Goal: Information Seeking & Learning: Find contact information

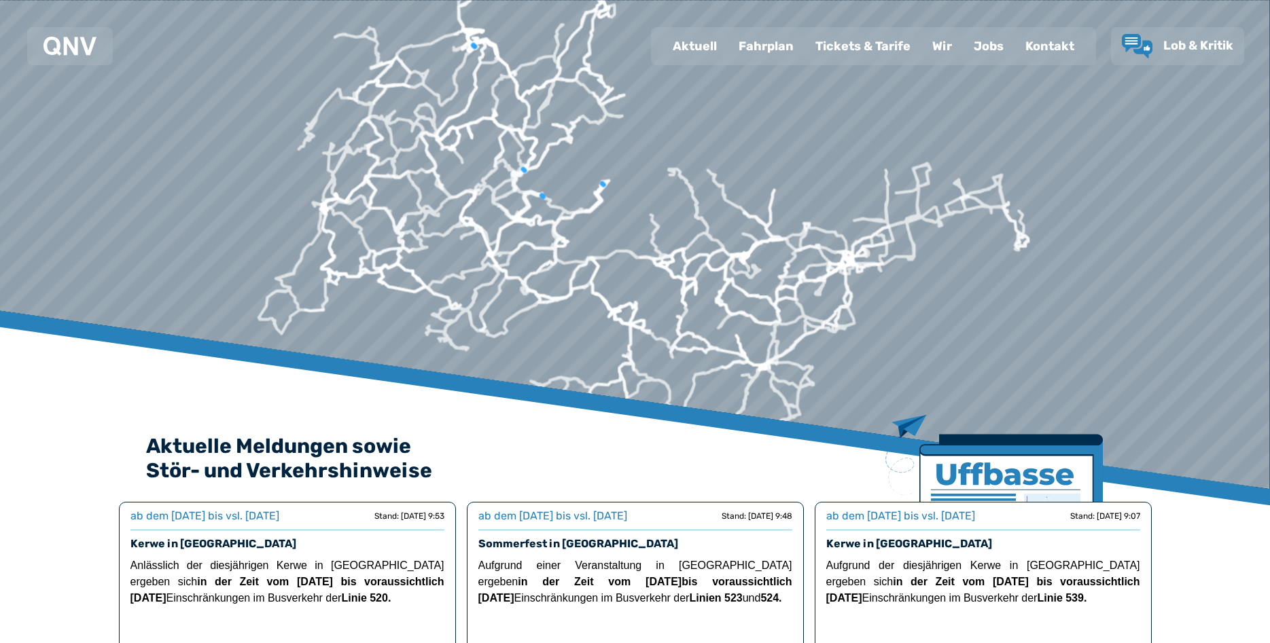
click at [1054, 47] on div "Kontakt" at bounding box center [1049, 46] width 71 height 35
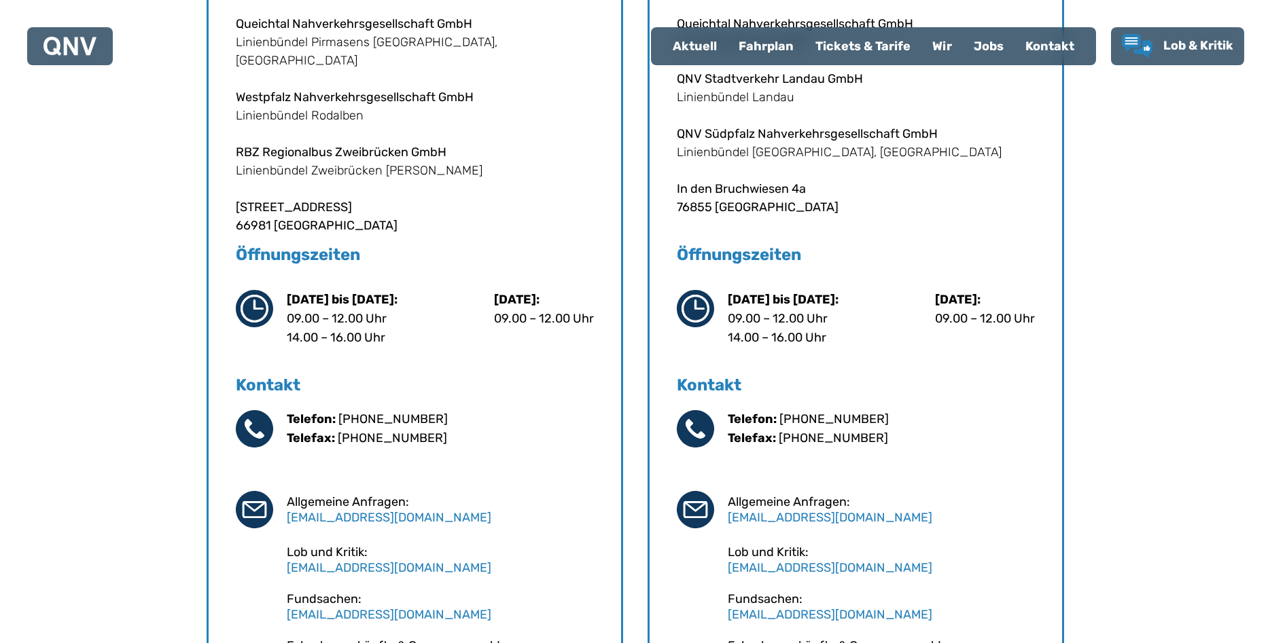
scroll to position [693, 0]
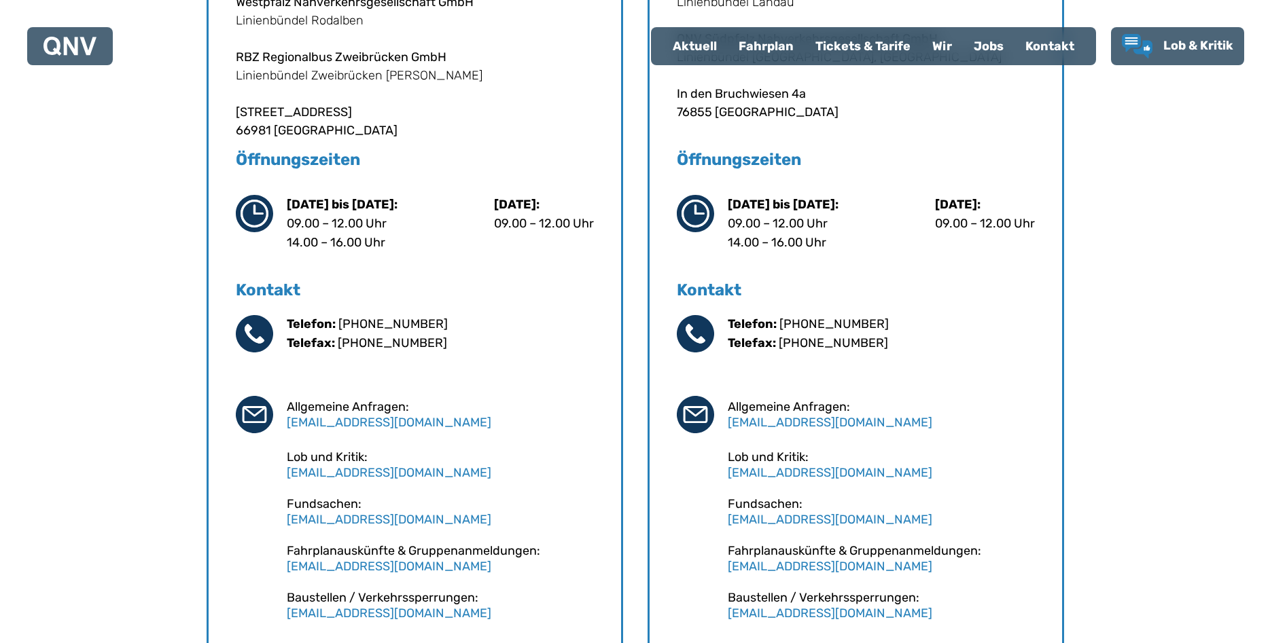
drag, startPoint x: 894, startPoint y: 346, endPoint x: 715, endPoint y: 207, distance: 227.0
click at [715, 207] on div "QNV Standort [GEOGRAPHIC_DATA] in [GEOGRAPHIC_DATA] Navigieren Queichtal Nahver…" at bounding box center [855, 246] width 416 height 896
click at [671, 159] on div "QNV Standort [GEOGRAPHIC_DATA] in [GEOGRAPHIC_DATA] Navigieren Queichtal Nahver…" at bounding box center [855, 246] width 416 height 896
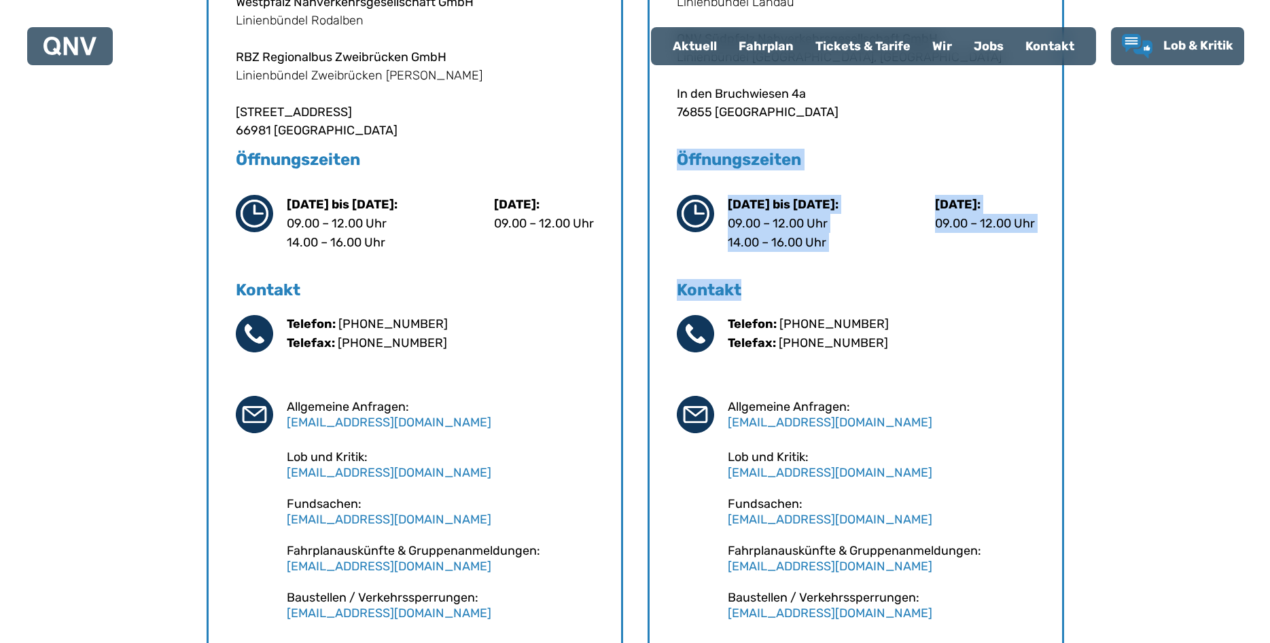
drag, startPoint x: 671, startPoint y: 157, endPoint x: 769, endPoint y: 291, distance: 166.2
click at [769, 291] on div "QNV Standort [GEOGRAPHIC_DATA] in [GEOGRAPHIC_DATA] Navigieren Queichtal Nahver…" at bounding box center [855, 246] width 416 height 896
click at [769, 289] on h5 "Kontakt" at bounding box center [856, 290] width 358 height 22
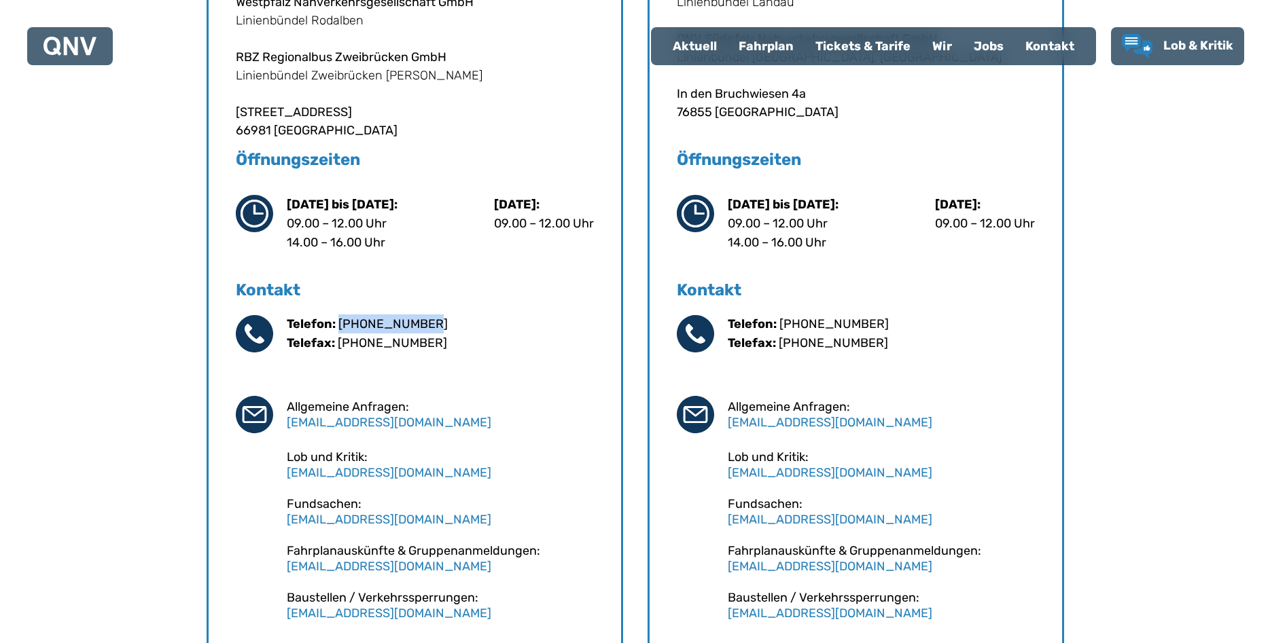
drag, startPoint x: 433, startPoint y: 323, endPoint x: 342, endPoint y: 320, distance: 91.8
click at [342, 320] on div "Telefon: [PHONE_NUMBER] Telefax: [PHONE_NUMBER]" at bounding box center [440, 334] width 307 height 38
click at [342, 320] on link "[PHONE_NUMBER]" at bounding box center [392, 324] width 109 height 15
click at [451, 323] on div "Telefon: [PHONE_NUMBER] Telefax: [PHONE_NUMBER]" at bounding box center [440, 334] width 307 height 38
drag, startPoint x: 435, startPoint y: 323, endPoint x: 236, endPoint y: 161, distance: 256.9
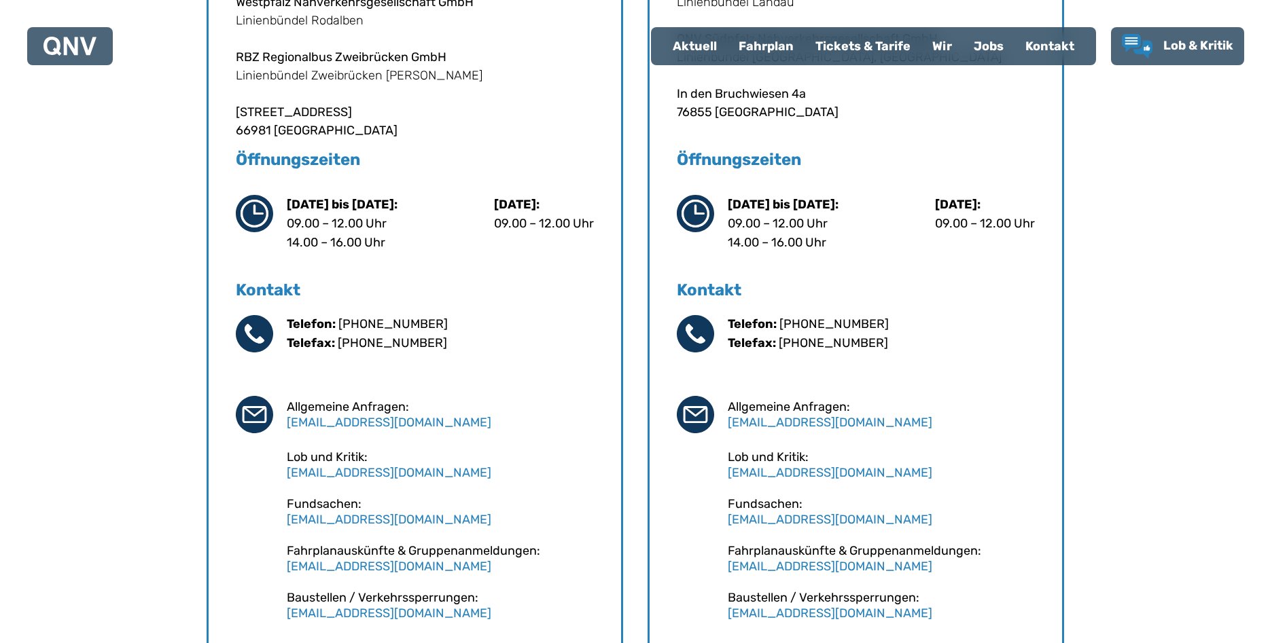
click at [236, 161] on div "QNV Standort [GEOGRAPHIC_DATA] in [GEOGRAPHIC_DATA] Navigieren Queichtal Nahver…" at bounding box center [415, 246] width 416 height 896
click at [236, 161] on h5 "Öffnungszeiten" at bounding box center [415, 160] width 358 height 22
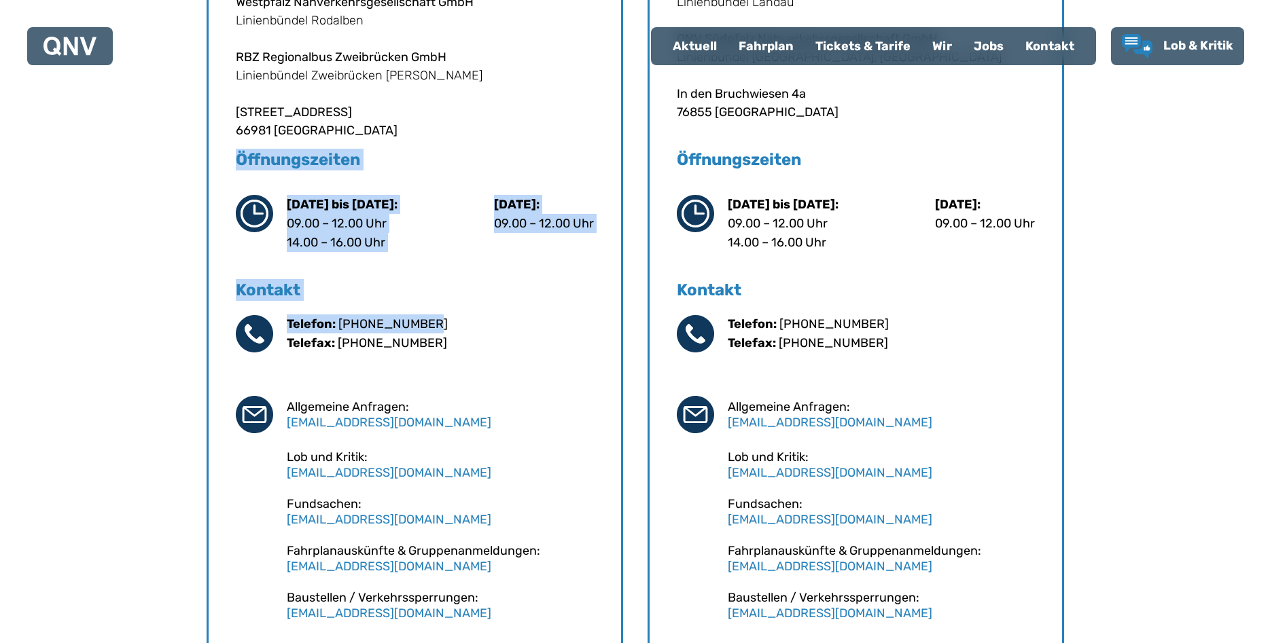
drag, startPoint x: 230, startPoint y: 158, endPoint x: 456, endPoint y: 313, distance: 273.6
click at [450, 313] on div "QNV Standort [GEOGRAPHIC_DATA] in [GEOGRAPHIC_DATA] Navigieren Queichtal Nahver…" at bounding box center [415, 246] width 416 height 896
click at [461, 313] on div "Kontakt Telefon: [PHONE_NUMBER] Telefax: [PHONE_NUMBER] Allgemeine Anfragen: [E…" at bounding box center [415, 473] width 358 height 389
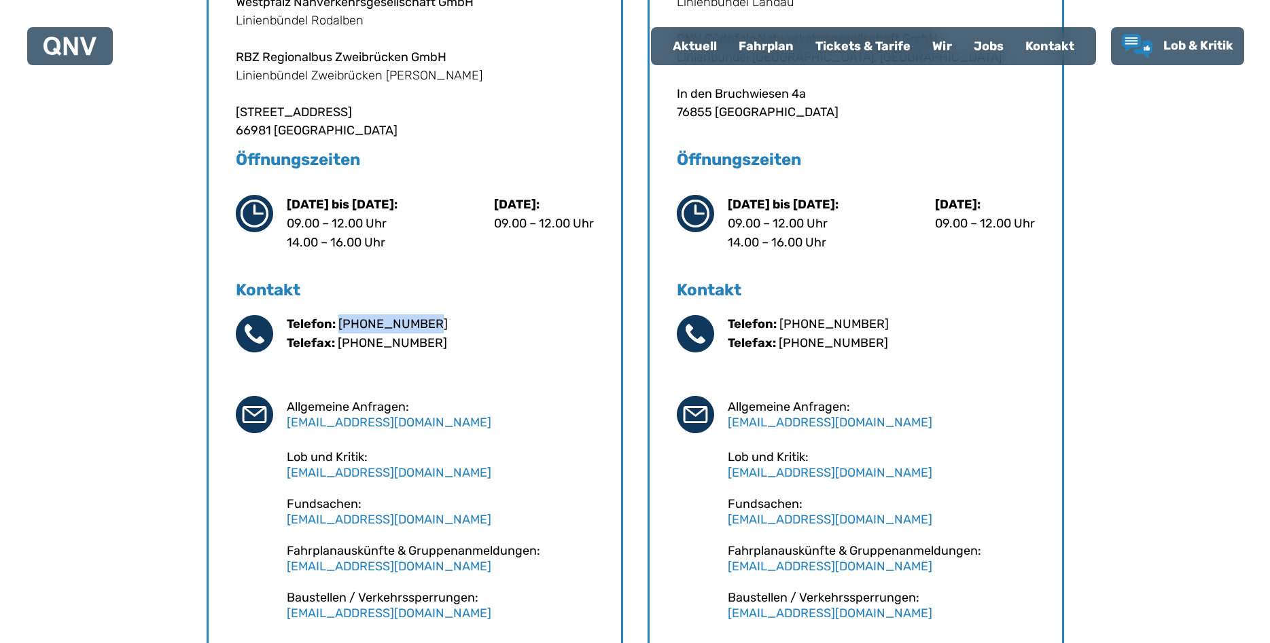
drag, startPoint x: 373, startPoint y: 321, endPoint x: 340, endPoint y: 317, distance: 32.8
click at [340, 317] on div "Telefon: [PHONE_NUMBER] Telefax: [PHONE_NUMBER]" at bounding box center [440, 334] width 307 height 38
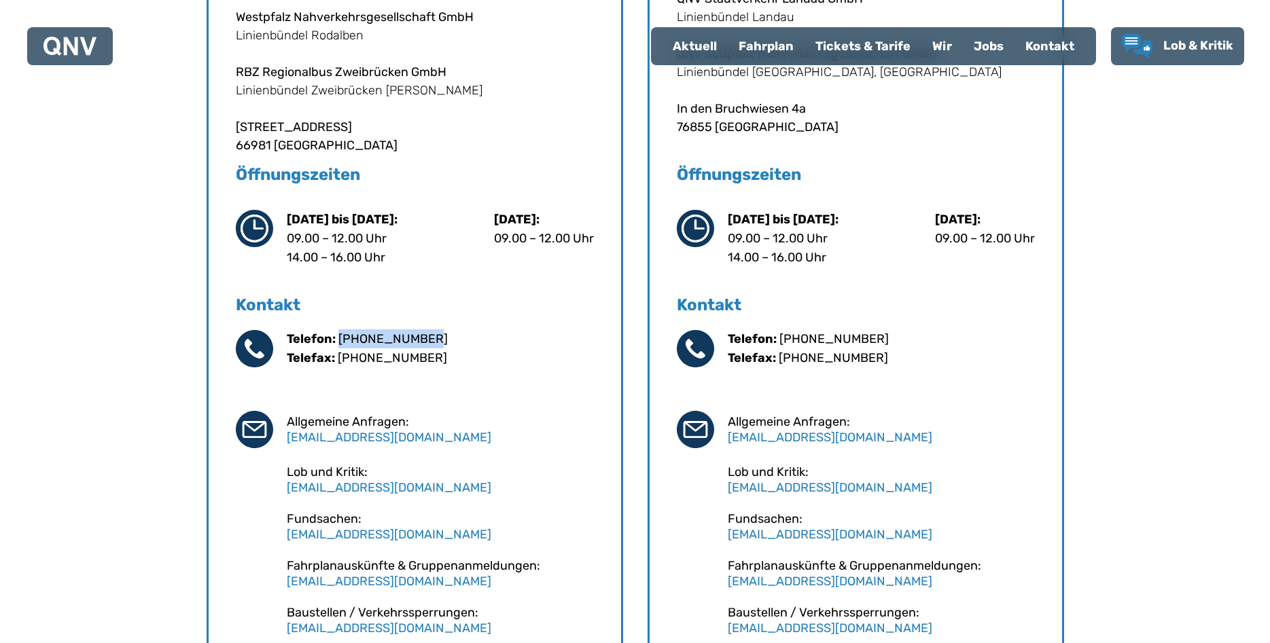
scroll to position [624, 0]
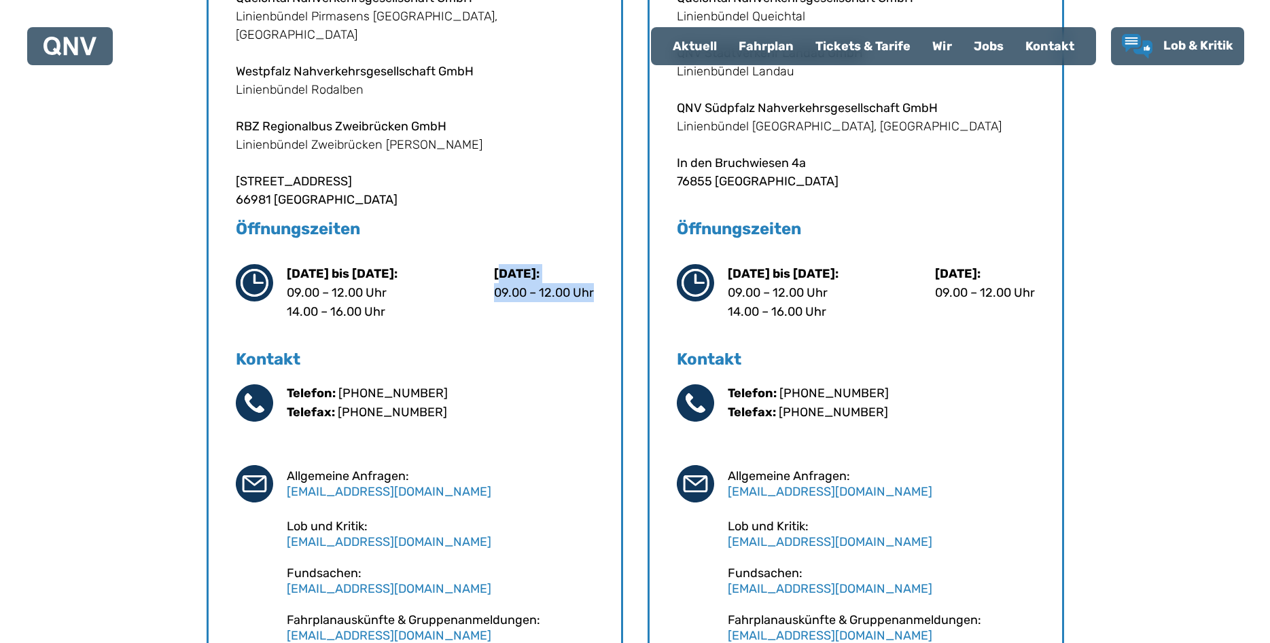
drag, startPoint x: 603, startPoint y: 291, endPoint x: 497, endPoint y: 277, distance: 107.0
click at [497, 277] on div "QNV Standort [GEOGRAPHIC_DATA] in [GEOGRAPHIC_DATA] Navigieren Queichtal Nahver…" at bounding box center [415, 316] width 416 height 896
click at [497, 277] on p "[DATE]:" at bounding box center [544, 273] width 100 height 19
drag, startPoint x: 494, startPoint y: 269, endPoint x: 604, endPoint y: 305, distance: 115.8
click at [603, 307] on div "QNV Standort [GEOGRAPHIC_DATA] in [GEOGRAPHIC_DATA] Navigieren Queichtal Nahver…" at bounding box center [415, 316] width 416 height 896
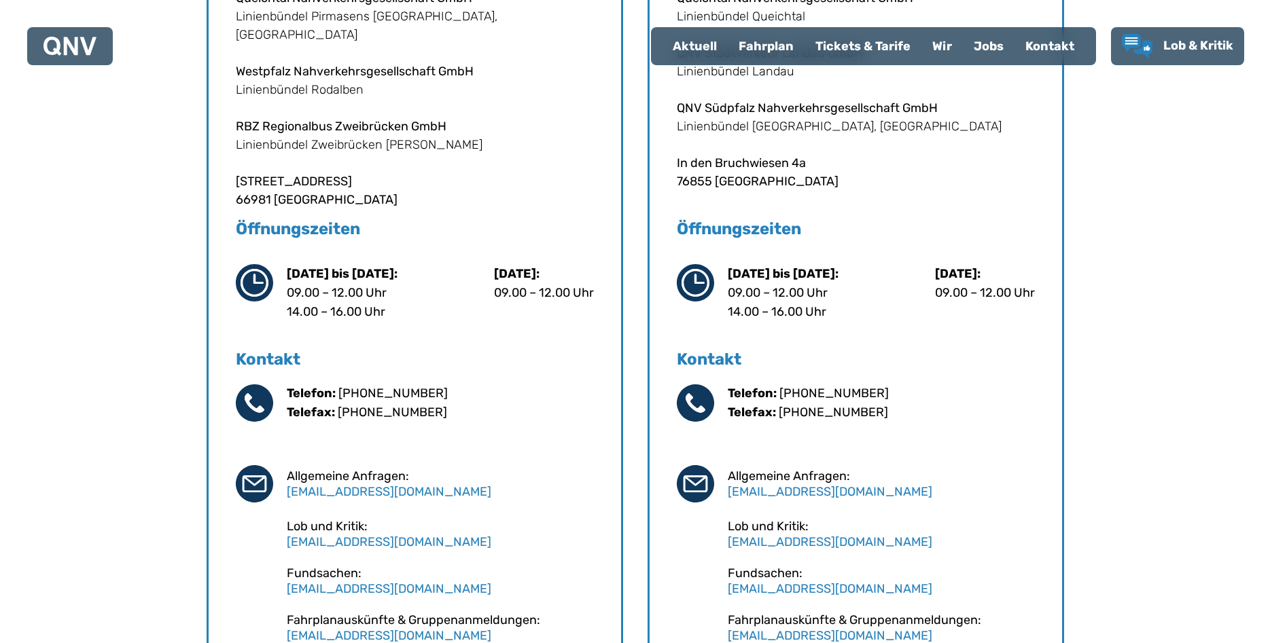
click at [605, 303] on div "QNV Standort [GEOGRAPHIC_DATA] in [GEOGRAPHIC_DATA] Navigieren Queichtal Nahver…" at bounding box center [415, 316] width 416 height 896
drag, startPoint x: 533, startPoint y: 303, endPoint x: 233, endPoint y: 221, distance: 311.2
click at [233, 221] on div "QNV Standort [GEOGRAPHIC_DATA] in [GEOGRAPHIC_DATA] Navigieren Queichtal Nahver…" at bounding box center [415, 316] width 416 height 896
click at [234, 222] on div "QNV Standort [GEOGRAPHIC_DATA] in [GEOGRAPHIC_DATA] Navigieren Queichtal Nahver…" at bounding box center [415, 316] width 416 height 896
click at [247, 229] on h5 "Öffnungszeiten" at bounding box center [415, 229] width 358 height 22
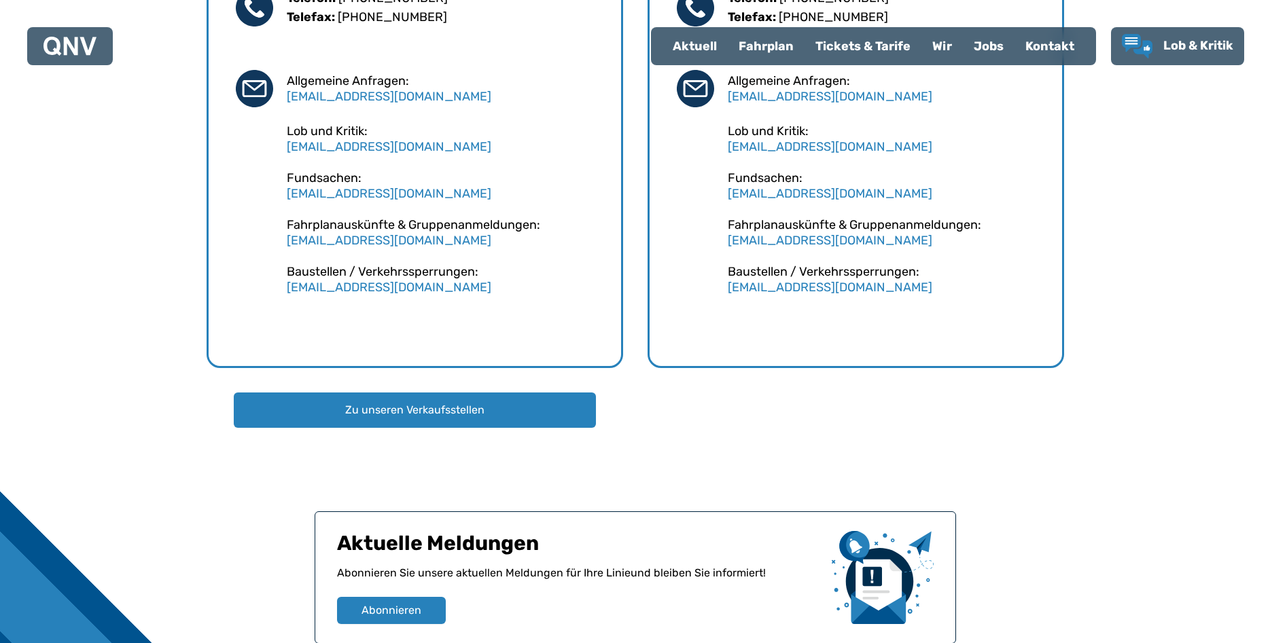
scroll to position [1218, 0]
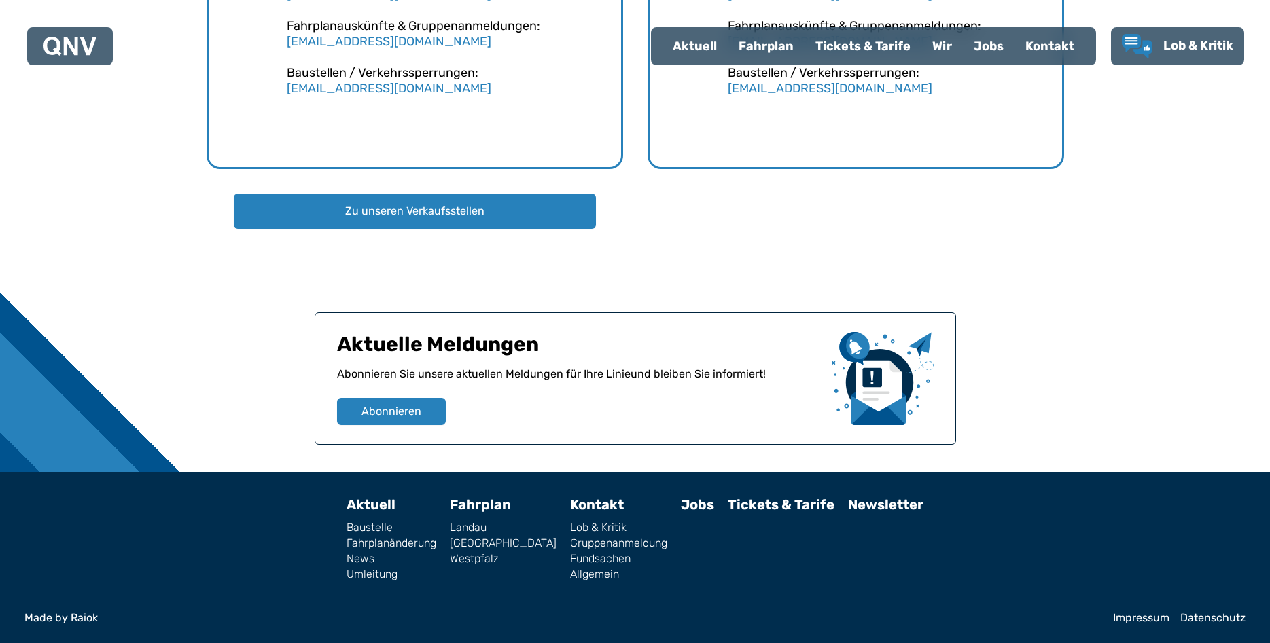
drag, startPoint x: 236, startPoint y: 226, endPoint x: 688, endPoint y: 222, distance: 451.1
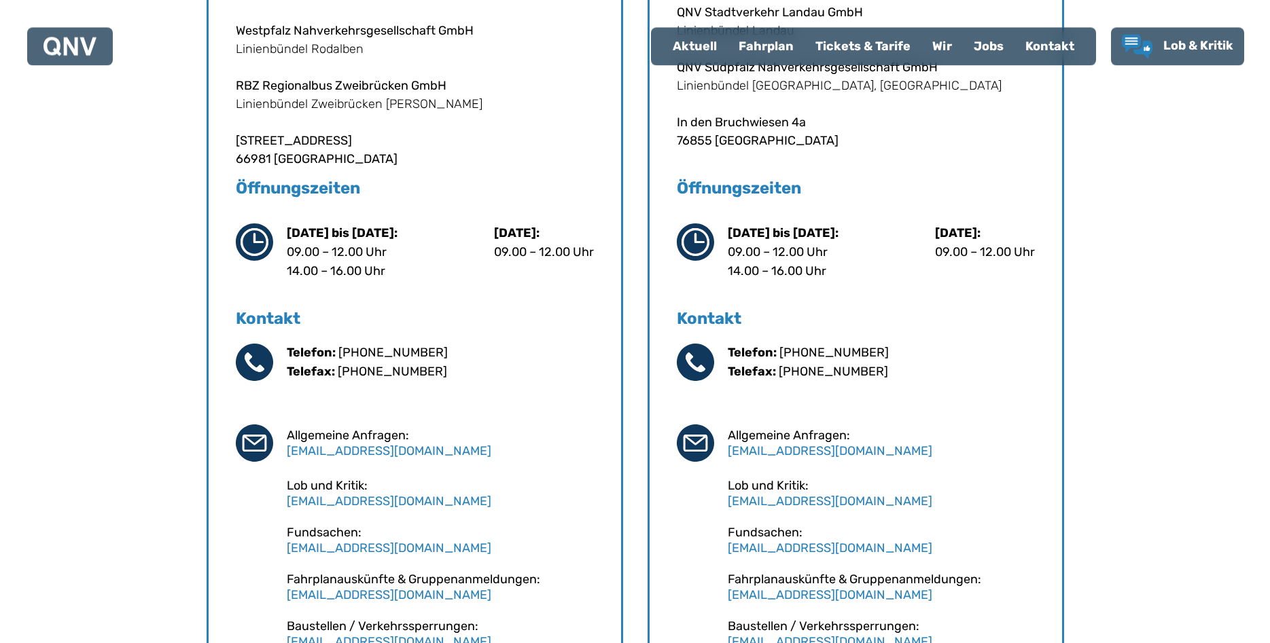
scroll to position [664, 0]
